Goal: Information Seeking & Learning: Find specific fact

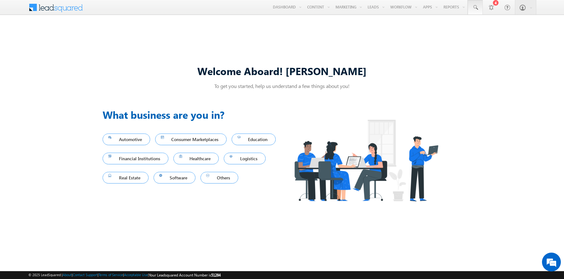
click at [475, 8] on span at bounding box center [475, 7] width 6 height 6
type input "8906421002"
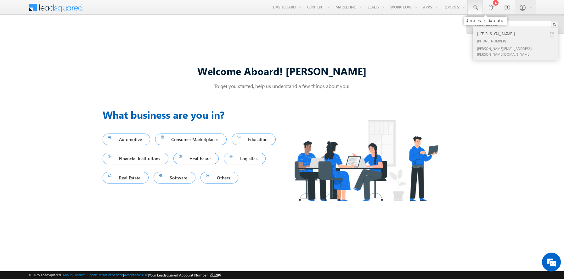
click at [518, 34] on div "[PERSON_NAME]" at bounding box center [518, 33] width 84 height 7
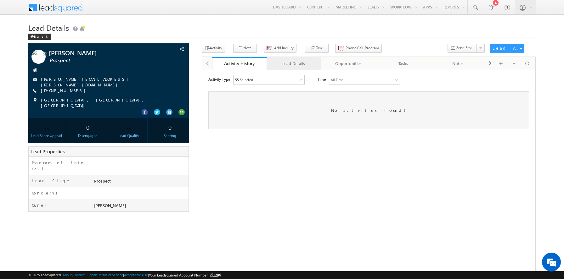
click at [293, 64] on div "Lead Details" at bounding box center [294, 64] width 44 height 8
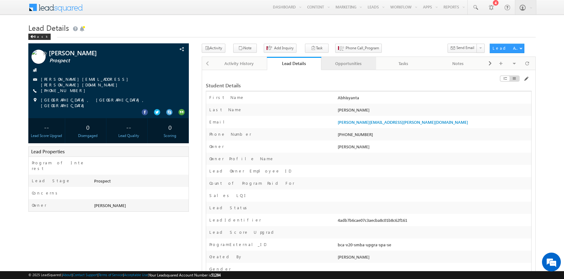
click at [348, 64] on div "Opportunities" at bounding box center [348, 64] width 44 height 8
